Goal: Task Accomplishment & Management: Complete application form

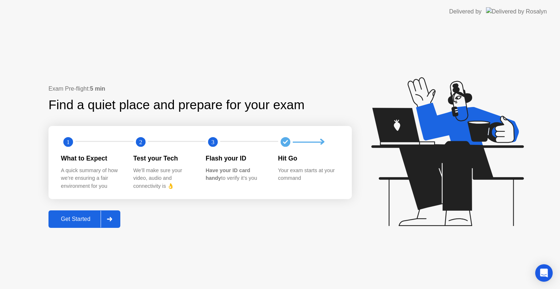
click at [79, 223] on div "Get Started" at bounding box center [76, 219] width 50 height 7
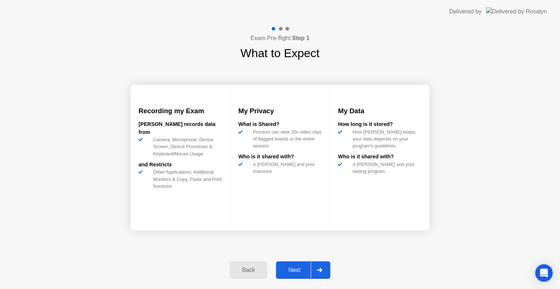
click at [297, 271] on div "Next" at bounding box center [294, 270] width 32 height 7
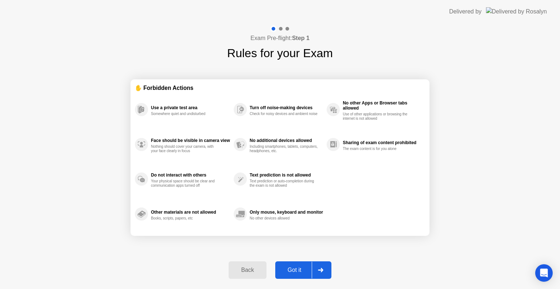
click at [301, 269] on div "Got it" at bounding box center [294, 270] width 34 height 7
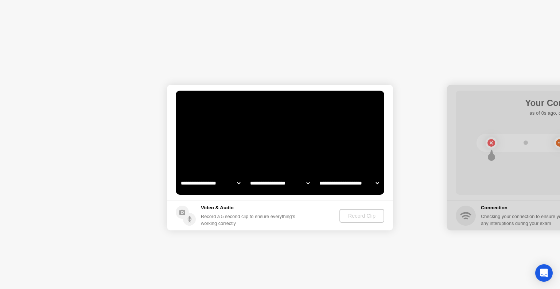
select select "**********"
select select "*******"
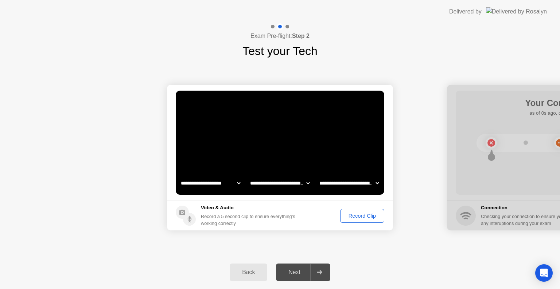
click at [360, 217] on div "Record Clip" at bounding box center [361, 216] width 39 height 6
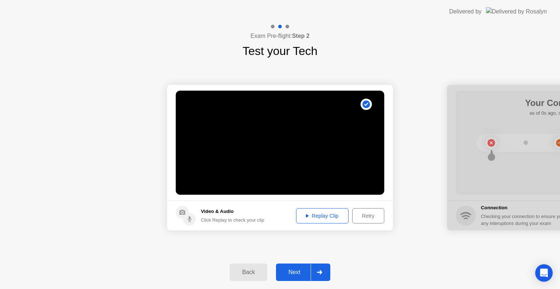
click at [296, 271] on div "Next" at bounding box center [294, 272] width 32 height 7
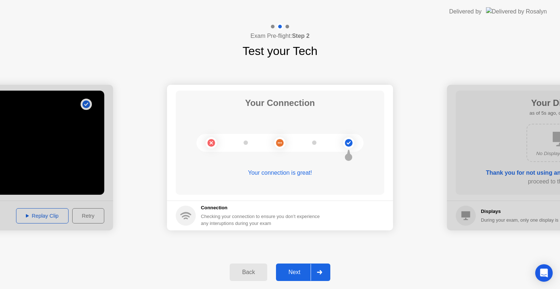
click at [296, 271] on div "Next" at bounding box center [294, 272] width 32 height 7
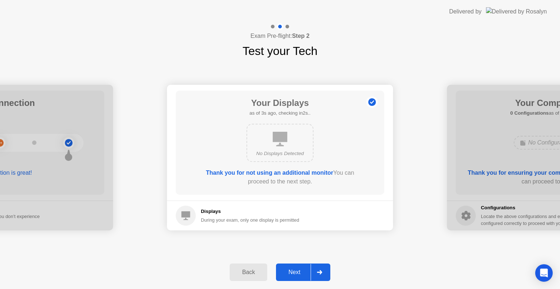
click at [292, 269] on div "Next" at bounding box center [294, 272] width 32 height 7
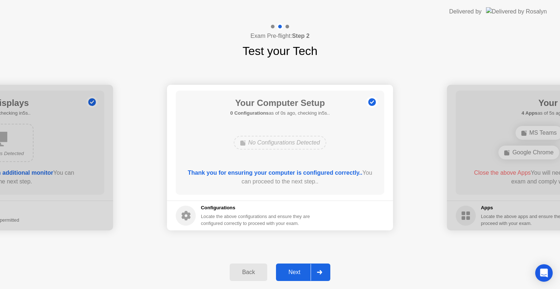
click at [296, 270] on div "Next" at bounding box center [294, 272] width 32 height 7
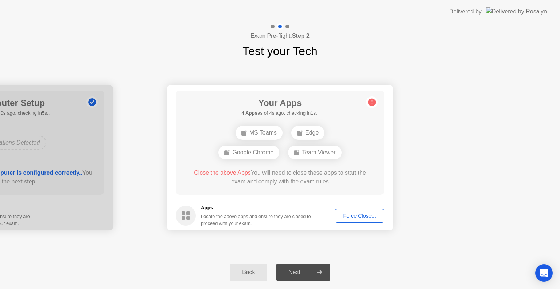
click at [362, 214] on div "Force Close..." at bounding box center [359, 216] width 44 height 6
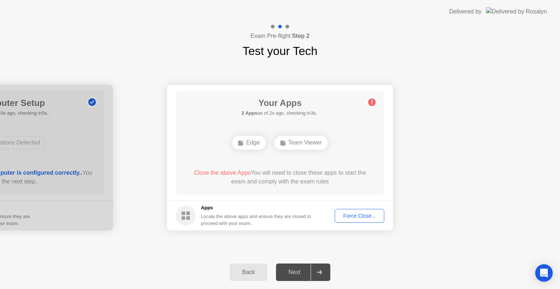
click at [364, 214] on div "Force Close..." at bounding box center [359, 216] width 44 height 6
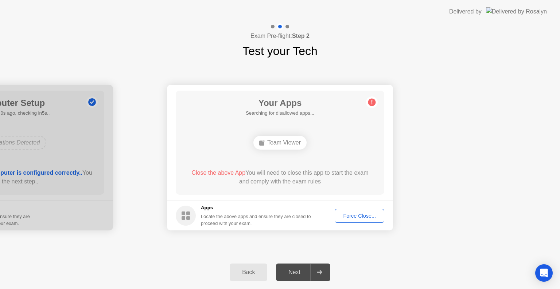
click at [356, 215] on div "Force Close..." at bounding box center [359, 216] width 44 height 6
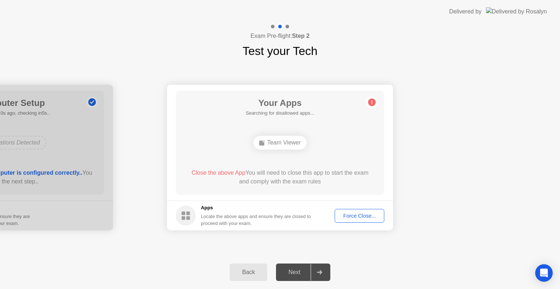
drag, startPoint x: 559, startPoint y: 100, endPoint x: 559, endPoint y: 164, distance: 64.1
click at [350, 214] on div "Force Close..." at bounding box center [359, 216] width 44 height 6
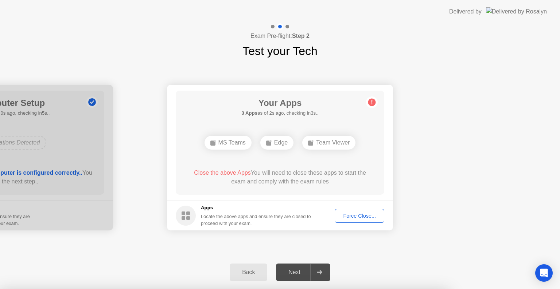
click at [416, 289] on div at bounding box center [280, 289] width 560 height 0
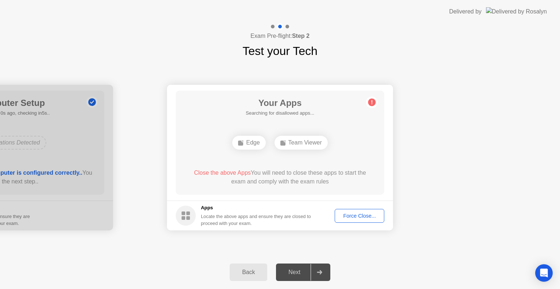
click at [354, 213] on div "Force Close..." at bounding box center [359, 216] width 44 height 6
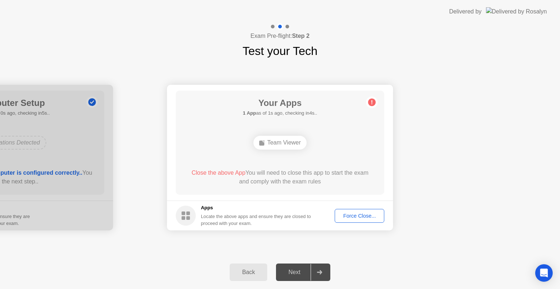
click at [273, 144] on div "Team Viewer" at bounding box center [279, 143] width 53 height 14
click at [356, 217] on div "Force Close..." at bounding box center [359, 216] width 44 height 6
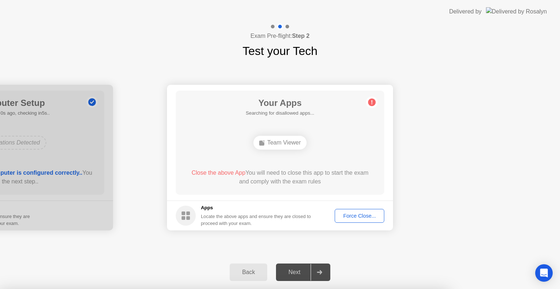
drag, startPoint x: 299, startPoint y: 181, endPoint x: 263, endPoint y: 141, distance: 53.9
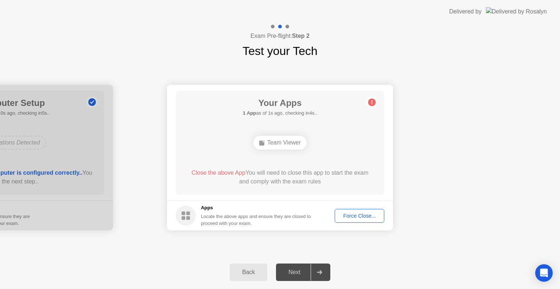
click at [301, 273] on div "Next" at bounding box center [294, 272] width 32 height 7
click at [353, 216] on div "Force Close..." at bounding box center [359, 216] width 44 height 6
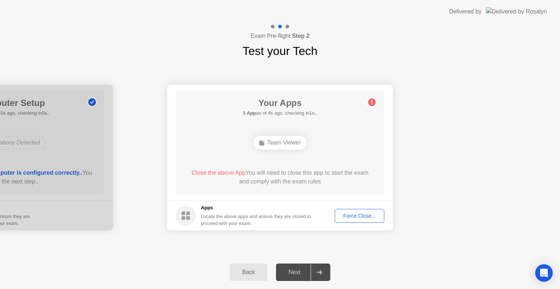
click at [251, 275] on div "Back" at bounding box center [248, 272] width 33 height 7
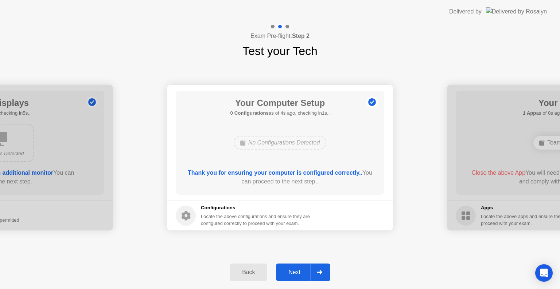
click at [317, 271] on icon at bounding box center [319, 272] width 5 height 4
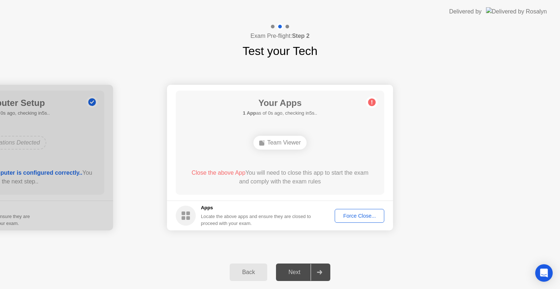
click at [315, 275] on div at bounding box center [318, 272] width 17 height 17
click at [184, 217] on rect at bounding box center [183, 218] width 4 height 4
click at [358, 214] on div "Force Close..." at bounding box center [359, 216] width 44 height 6
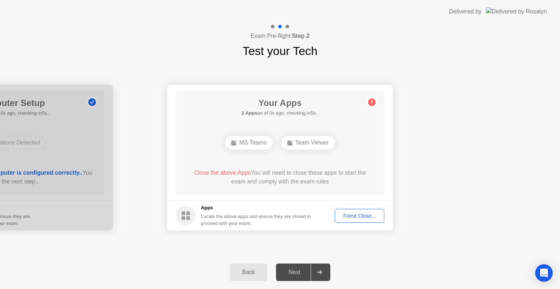
click at [351, 213] on div "Force Close..." at bounding box center [359, 216] width 44 height 6
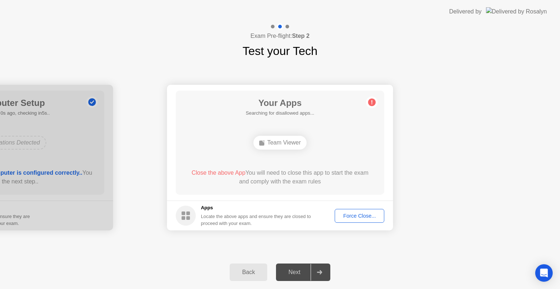
click at [287, 24] on div at bounding box center [279, 26] width 21 height 7
click at [360, 211] on button "Force Close..." at bounding box center [359, 216] width 50 height 14
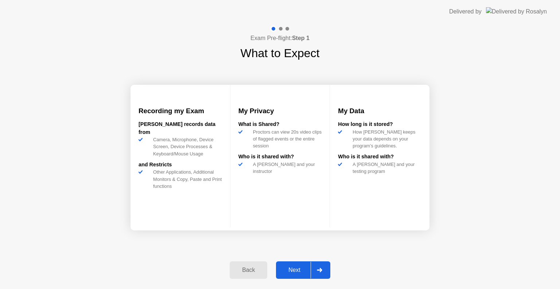
click at [280, 263] on button "Next" at bounding box center [303, 270] width 54 height 17
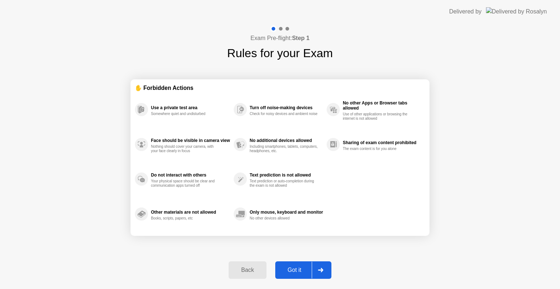
click at [305, 270] on div "Got it" at bounding box center [294, 270] width 34 height 7
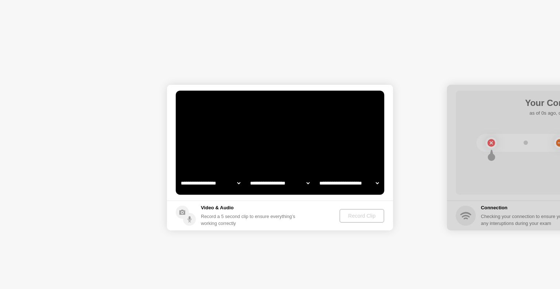
select select "**********"
select select "*******"
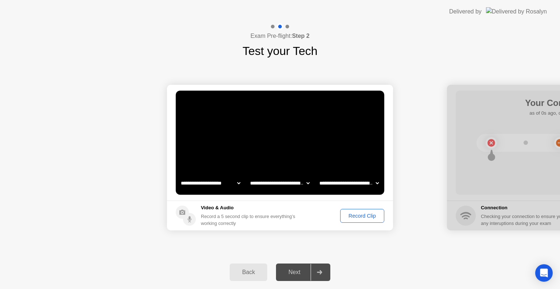
click at [367, 217] on div "Record Clip" at bounding box center [361, 216] width 39 height 6
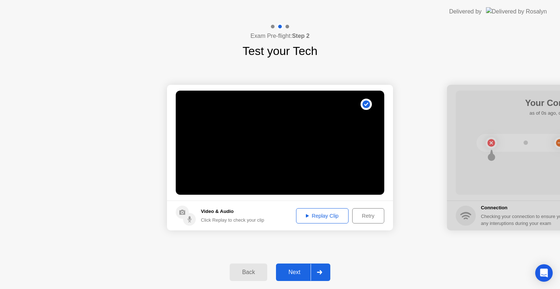
click at [299, 273] on div "Next" at bounding box center [294, 272] width 32 height 7
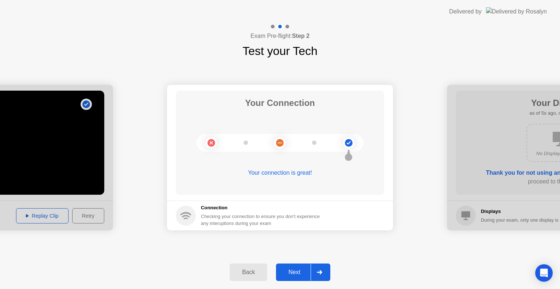
click at [297, 274] on div "Next" at bounding box center [294, 272] width 32 height 7
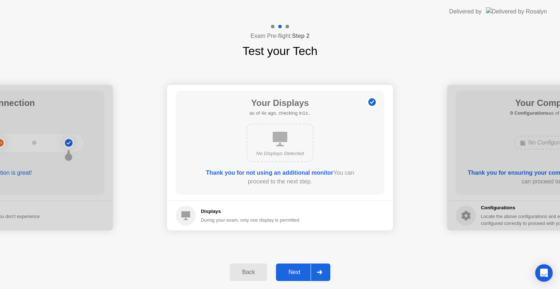
click at [316, 270] on div at bounding box center [318, 272] width 17 height 17
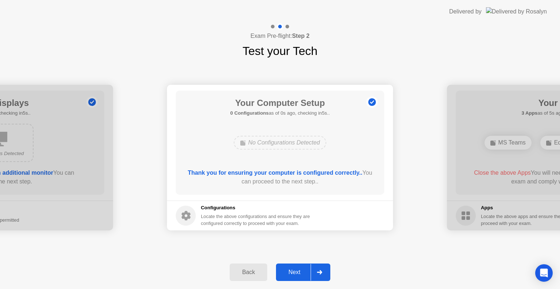
click at [316, 270] on div at bounding box center [318, 272] width 17 height 17
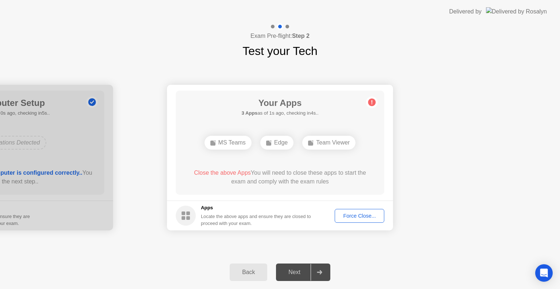
click at [374, 210] on button "Force Close..." at bounding box center [359, 216] width 50 height 14
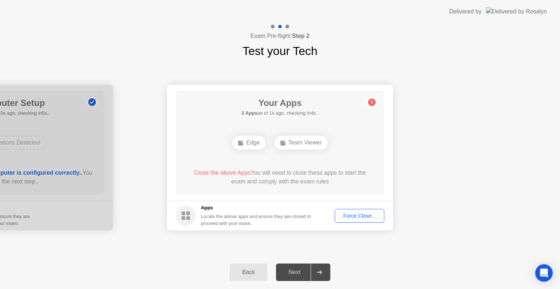
click at [354, 216] on div "Force Close..." at bounding box center [359, 216] width 44 height 6
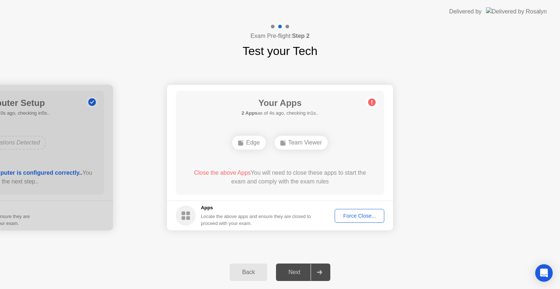
click at [360, 216] on div "Force Close..." at bounding box center [359, 216] width 44 height 6
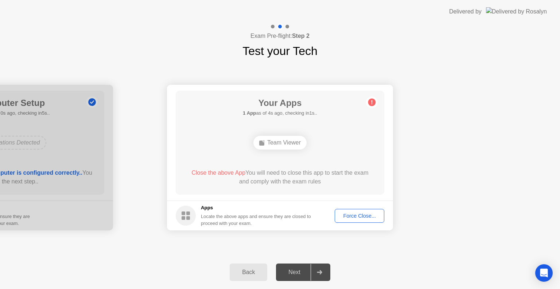
click at [353, 219] on div "Force Close..." at bounding box center [359, 216] width 44 height 6
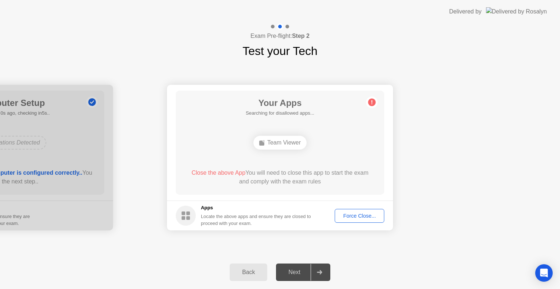
click at [310, 267] on div at bounding box center [318, 272] width 17 height 17
click at [291, 274] on div "Next" at bounding box center [294, 272] width 32 height 7
click at [376, 211] on button "Force Close..." at bounding box center [359, 216] width 50 height 14
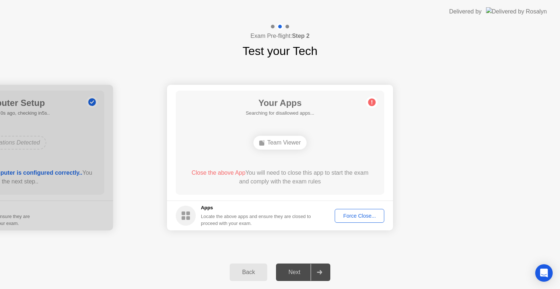
click at [370, 210] on button "Force Close..." at bounding box center [359, 216] width 50 height 14
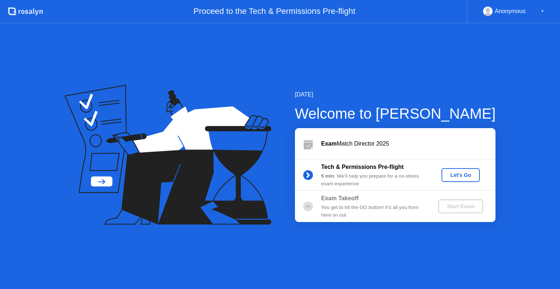
click at [467, 176] on div "Let's Go" at bounding box center [460, 175] width 32 height 6
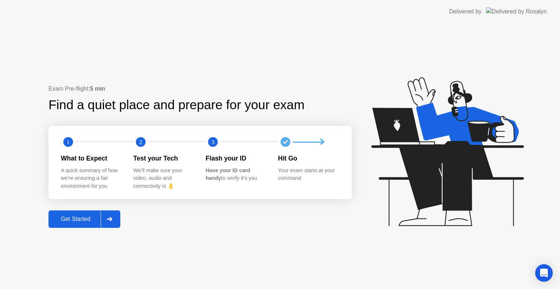
click at [92, 222] on div "Get Started" at bounding box center [76, 219] width 50 height 7
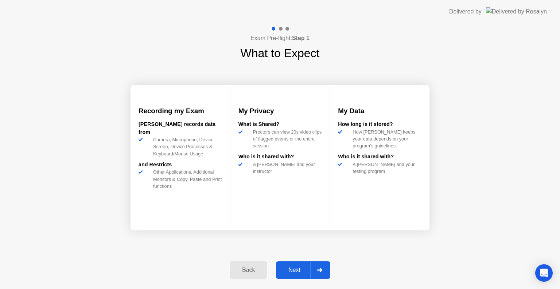
click at [285, 269] on div "Next" at bounding box center [294, 270] width 32 height 7
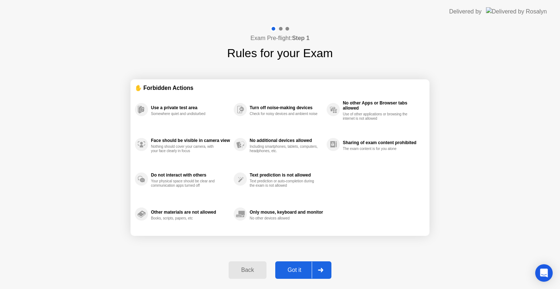
click at [309, 267] on div "Got it" at bounding box center [294, 270] width 34 height 7
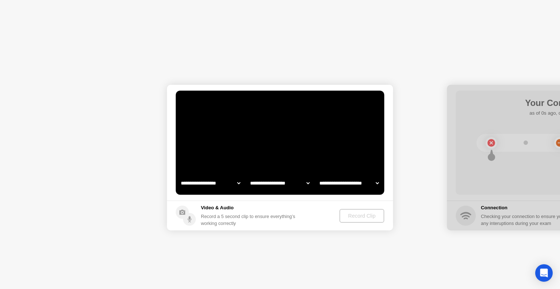
select select "**********"
select select "*******"
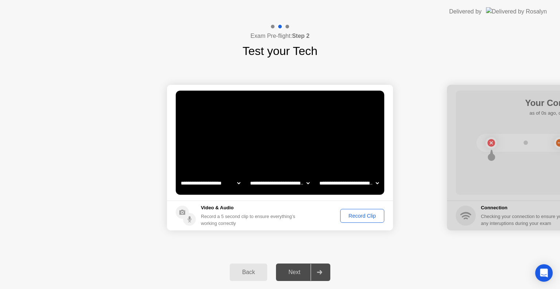
click at [360, 219] on div "Record Clip" at bounding box center [361, 216] width 39 height 6
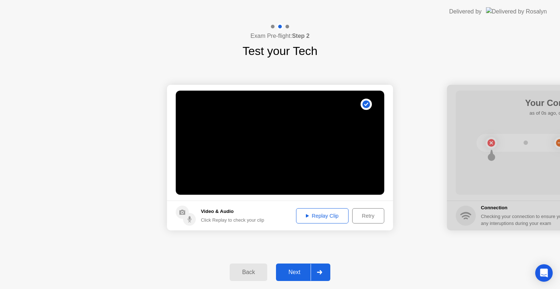
click at [302, 274] on div "Next" at bounding box center [294, 272] width 32 height 7
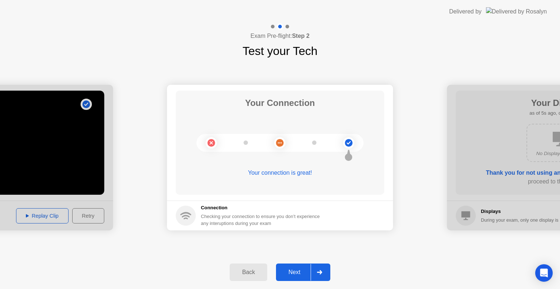
click at [302, 274] on div "Next" at bounding box center [294, 272] width 32 height 7
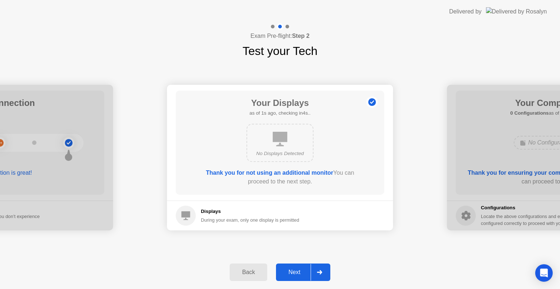
click at [302, 276] on div "Next" at bounding box center [294, 272] width 32 height 7
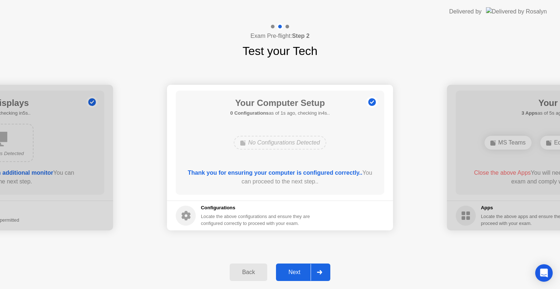
click at [302, 276] on div "Next" at bounding box center [294, 272] width 32 height 7
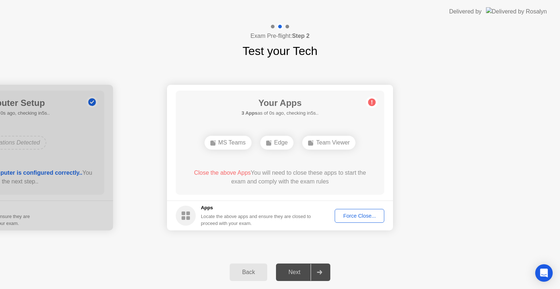
click at [361, 213] on div "Force Close..." at bounding box center [359, 216] width 44 height 6
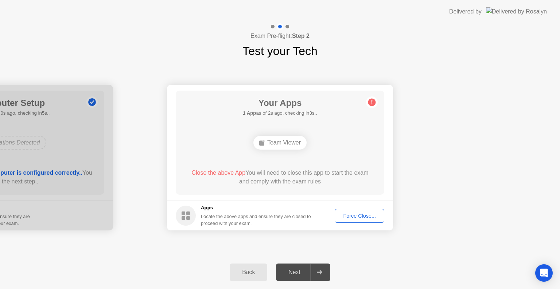
click at [364, 216] on div "Force Close..." at bounding box center [359, 216] width 44 height 6
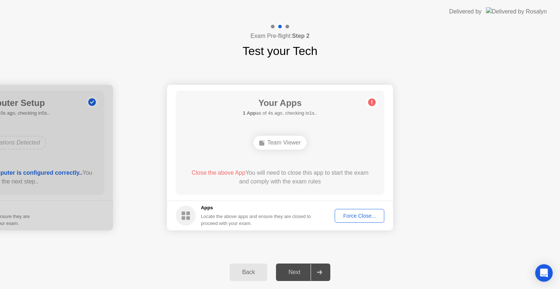
click at [349, 213] on div "Force Close..." at bounding box center [359, 216] width 44 height 6
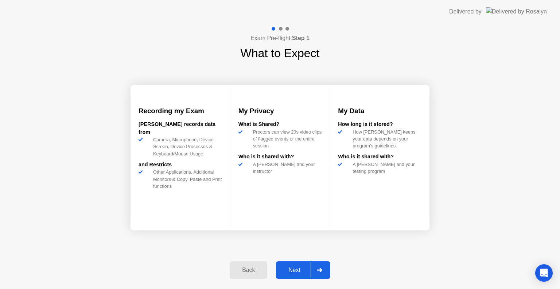
click at [307, 267] on div "Next" at bounding box center [294, 270] width 32 height 7
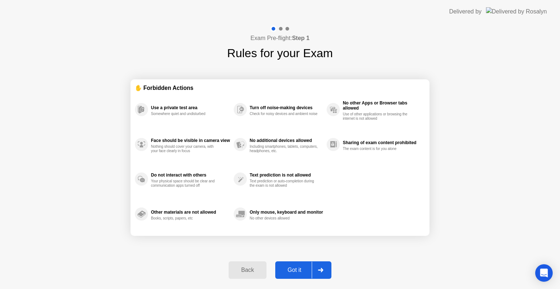
click at [307, 267] on div "Got it" at bounding box center [294, 270] width 34 height 7
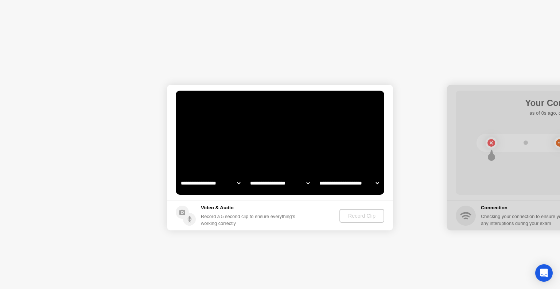
select select "**********"
select select "*******"
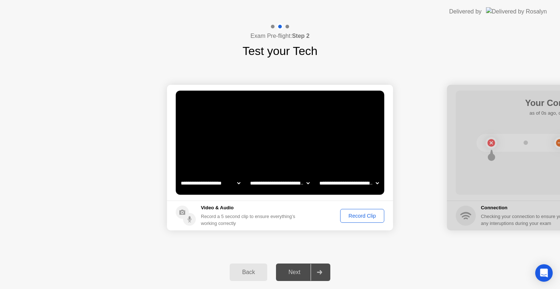
click at [354, 219] on div "Record Clip" at bounding box center [361, 216] width 39 height 6
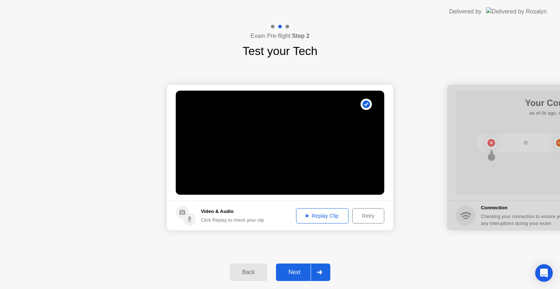
click at [310, 276] on div at bounding box center [318, 272] width 17 height 17
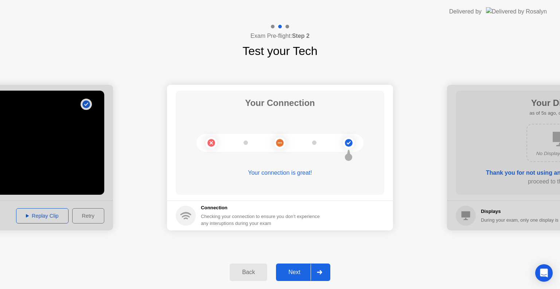
click at [295, 270] on div "Next" at bounding box center [294, 272] width 32 height 7
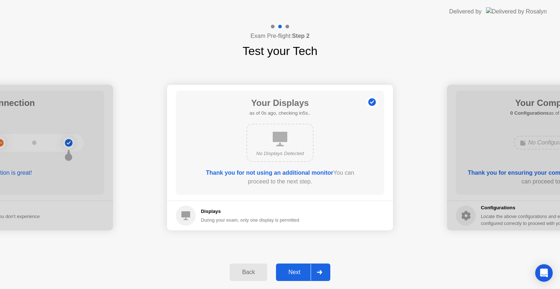
click at [295, 270] on div "Next" at bounding box center [294, 272] width 32 height 7
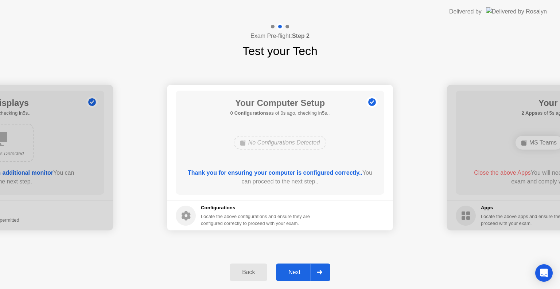
click at [295, 270] on div "Next" at bounding box center [294, 272] width 32 height 7
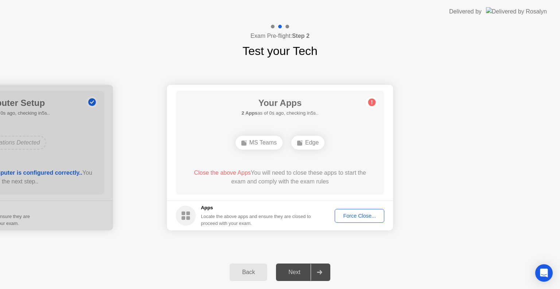
click at [365, 213] on div "Force Close..." at bounding box center [359, 216] width 44 height 6
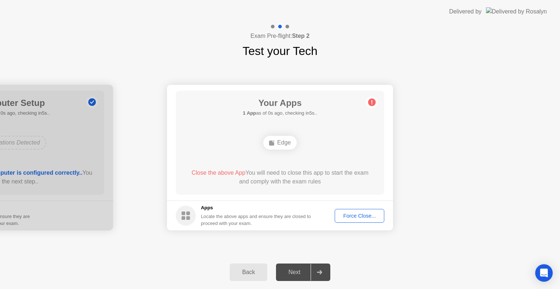
click at [353, 216] on div "Force Close..." at bounding box center [359, 216] width 44 height 6
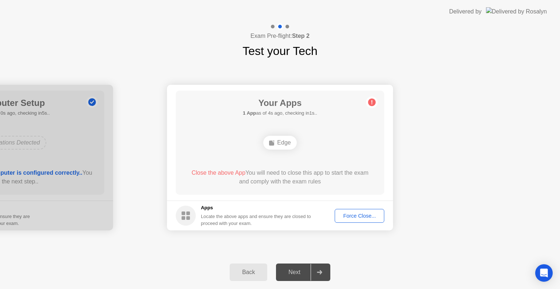
click at [356, 215] on div "Force Close..." at bounding box center [359, 216] width 44 height 6
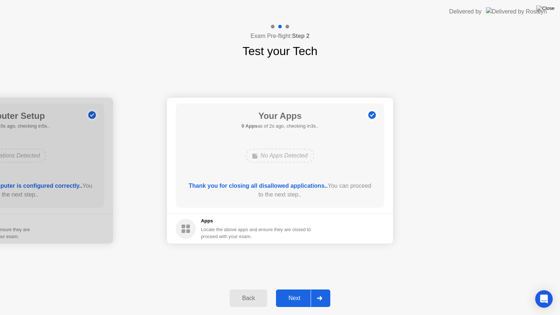
click at [296, 289] on div "Next" at bounding box center [294, 298] width 32 height 7
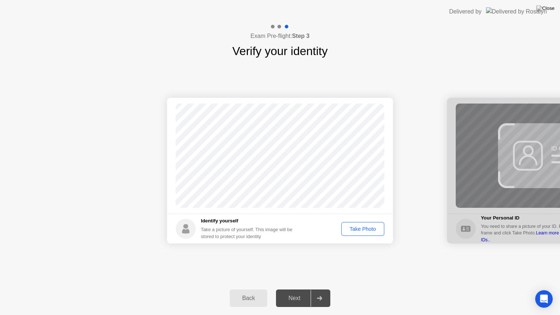
click at [366, 227] on div "Take Photo" at bounding box center [363, 229] width 38 height 6
click at [302, 289] on div "Next" at bounding box center [294, 298] width 32 height 7
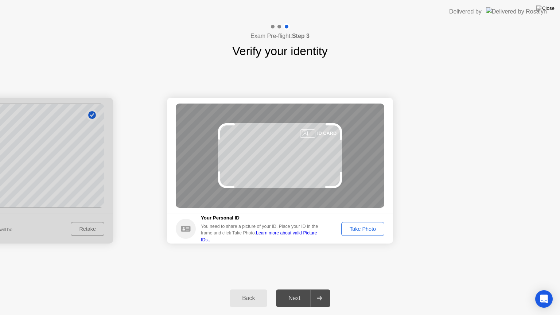
click at [365, 229] on div "Take Photo" at bounding box center [363, 229] width 38 height 6
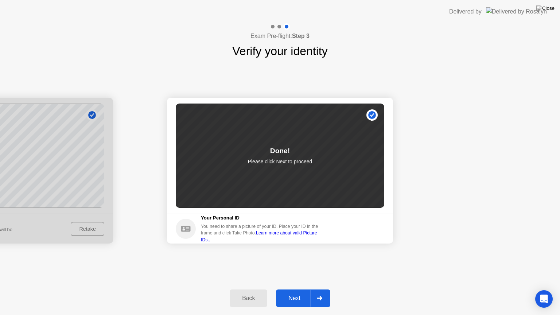
click at [315, 289] on div at bounding box center [318, 298] width 17 height 17
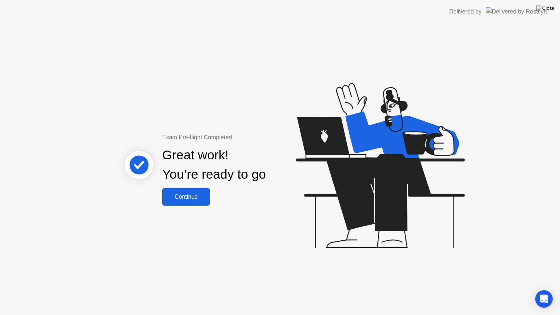
click at [191, 198] on div "Continue" at bounding box center [185, 196] width 43 height 7
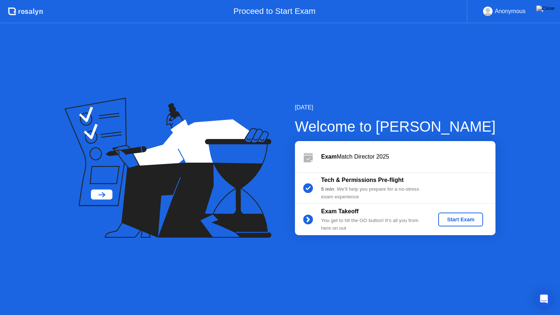
click at [465, 222] on div "Start Exam" at bounding box center [460, 219] width 39 height 6
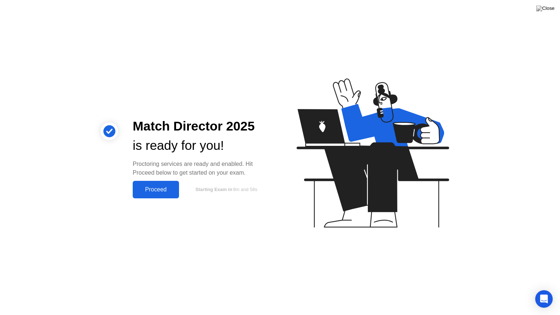
click at [163, 191] on div "Proceed" at bounding box center [156, 189] width 42 height 7
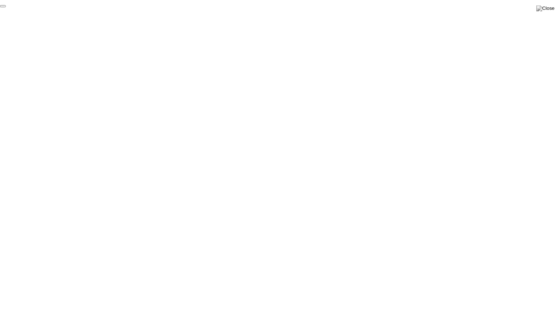
click div "End Proctoring Session"
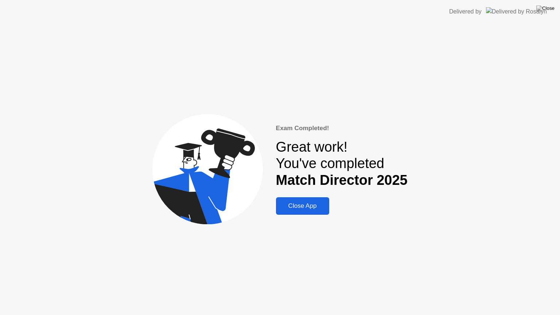
click at [307, 202] on div "Close App" at bounding box center [302, 205] width 49 height 7
